Goal: Task Accomplishment & Management: Use online tool/utility

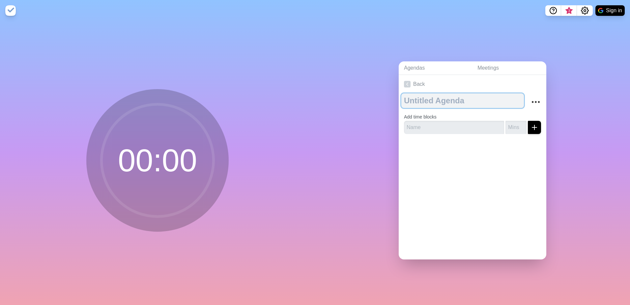
click at [443, 100] on textarea at bounding box center [463, 100] width 123 height 15
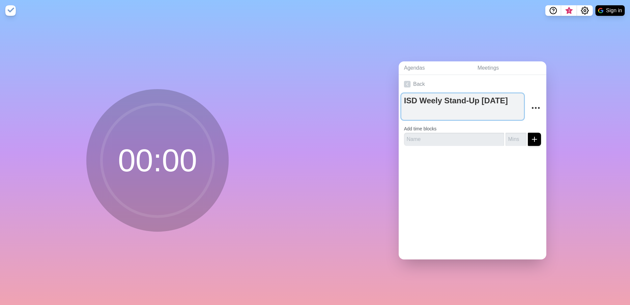
click at [432, 97] on textarea "ISD Weely Stand-Up [DATE]" at bounding box center [463, 106] width 123 height 26
type textarea "ISD Weekly Stand-Up [DATE]"
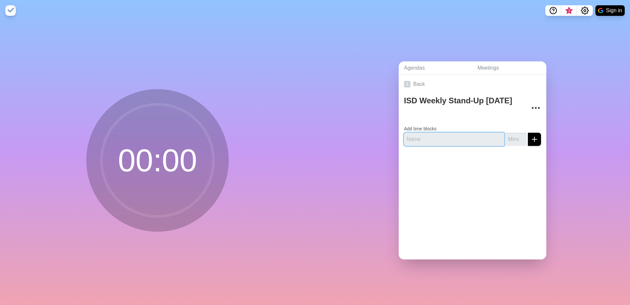
click at [424, 137] on input "text" at bounding box center [454, 139] width 100 height 13
type input "[PERSON_NAME]"
click at [531, 137] on icon "submit" at bounding box center [535, 139] width 8 height 8
click at [516, 133] on input "1" at bounding box center [516, 139] width 21 height 13
type input "2"
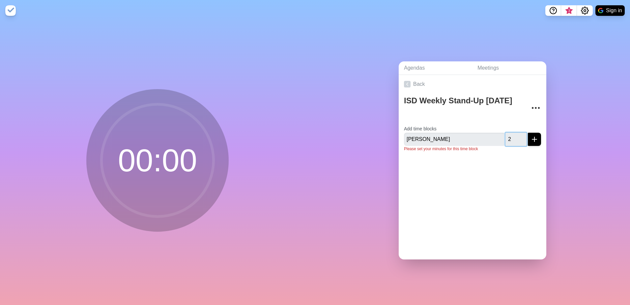
click at [516, 133] on input "2" at bounding box center [516, 139] width 21 height 13
click at [531, 138] on icon "submit" at bounding box center [535, 139] width 8 height 8
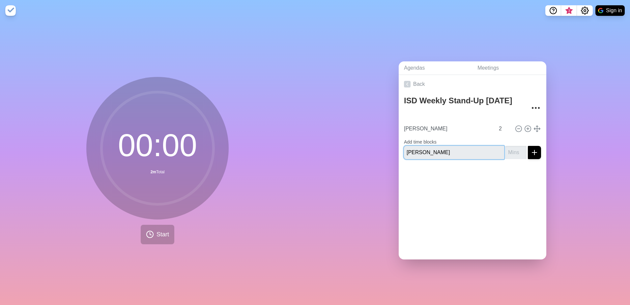
type input "[PERSON_NAME]"
click at [516, 147] on input "1" at bounding box center [516, 152] width 21 height 13
type input "2"
click at [516, 147] on input "2" at bounding box center [516, 152] width 21 height 13
click at [531, 151] on icon "submit" at bounding box center [535, 152] width 8 height 8
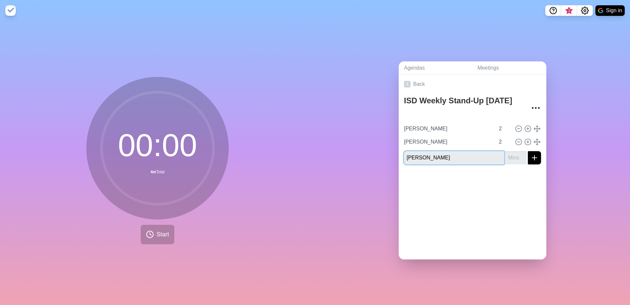
type input "[PERSON_NAME]"
click at [516, 154] on input "1" at bounding box center [516, 157] width 21 height 13
type input "2"
click at [516, 154] on input "2" at bounding box center [516, 157] width 21 height 13
click at [533, 158] on line "submit" at bounding box center [535, 158] width 5 height 0
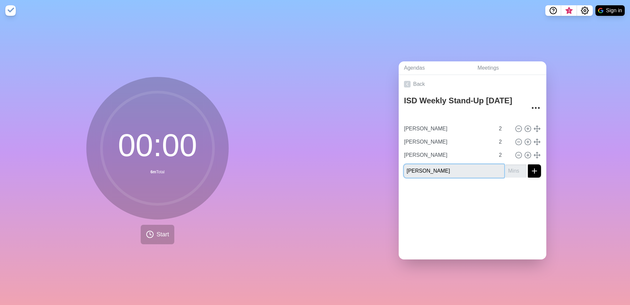
type input "[PERSON_NAME]"
click at [472, 194] on div at bounding box center [473, 196] width 148 height 26
